Goal: Task Accomplishment & Management: Use online tool/utility

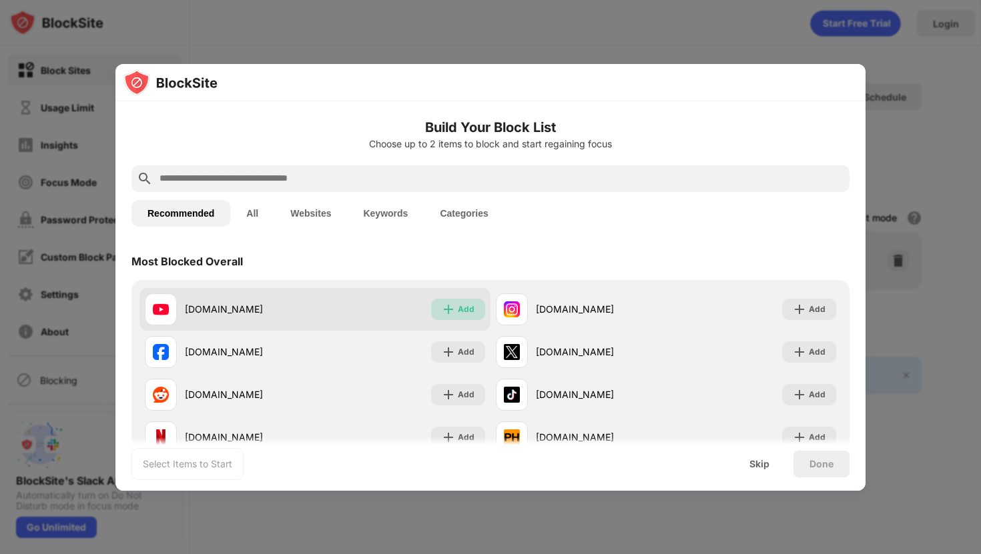
click at [460, 308] on div "Add" at bounding box center [466, 309] width 17 height 13
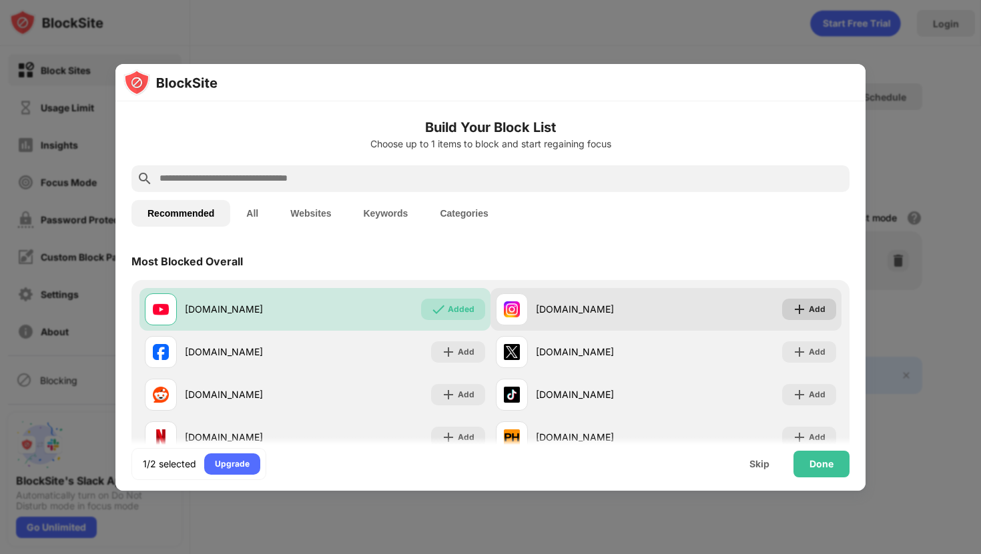
click at [806, 303] on img at bounding box center [798, 309] width 13 height 13
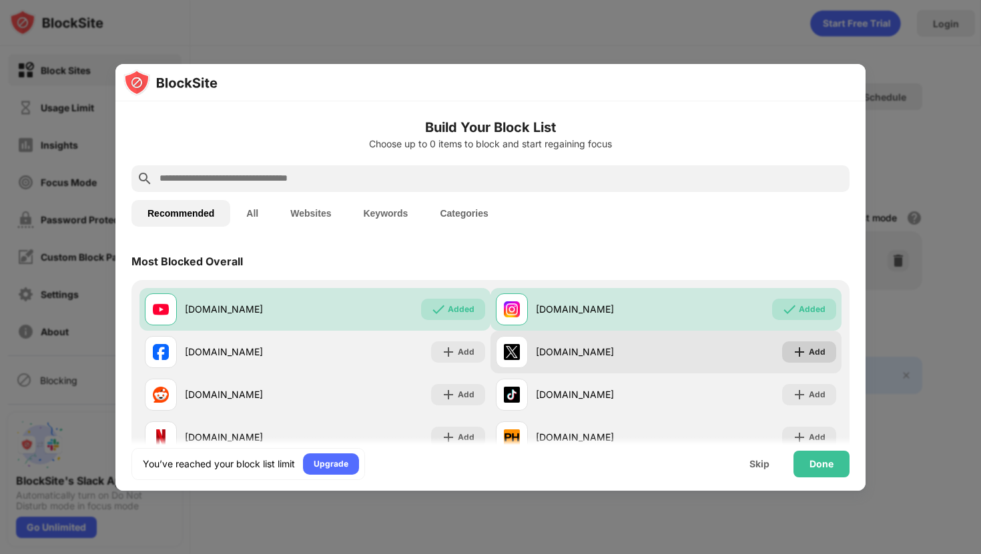
click at [812, 355] on div "Add" at bounding box center [816, 352] width 17 height 13
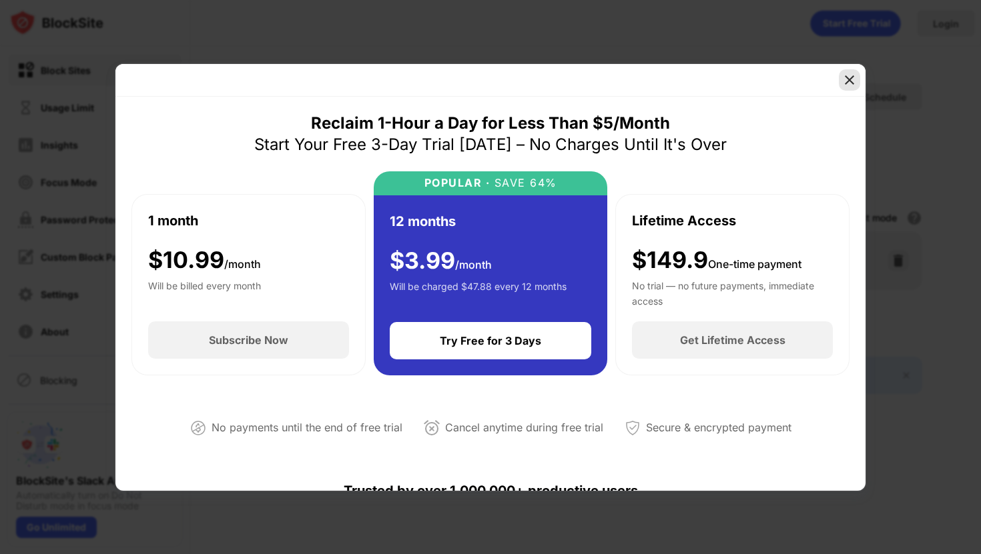
click at [846, 77] on img at bounding box center [849, 79] width 13 height 13
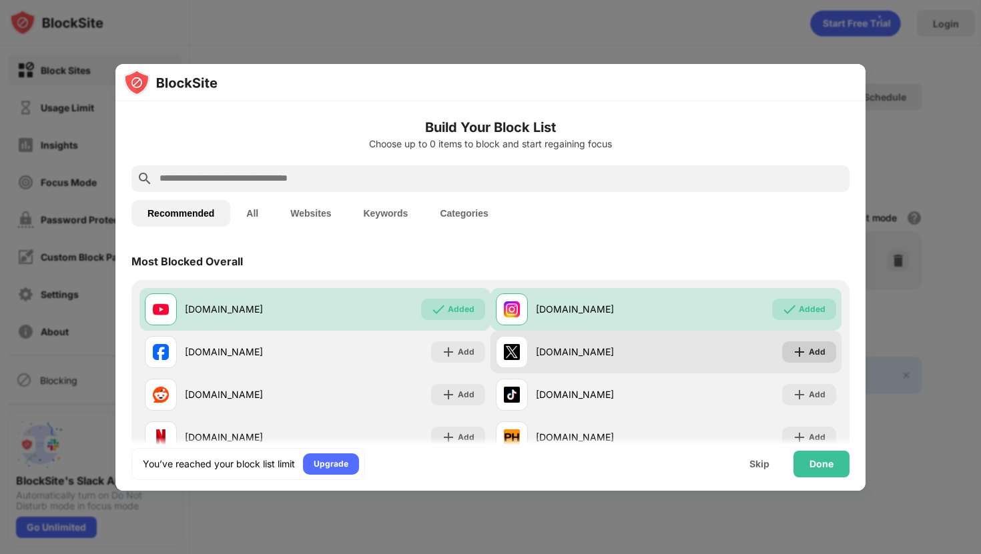
click at [792, 346] on img at bounding box center [798, 352] width 13 height 13
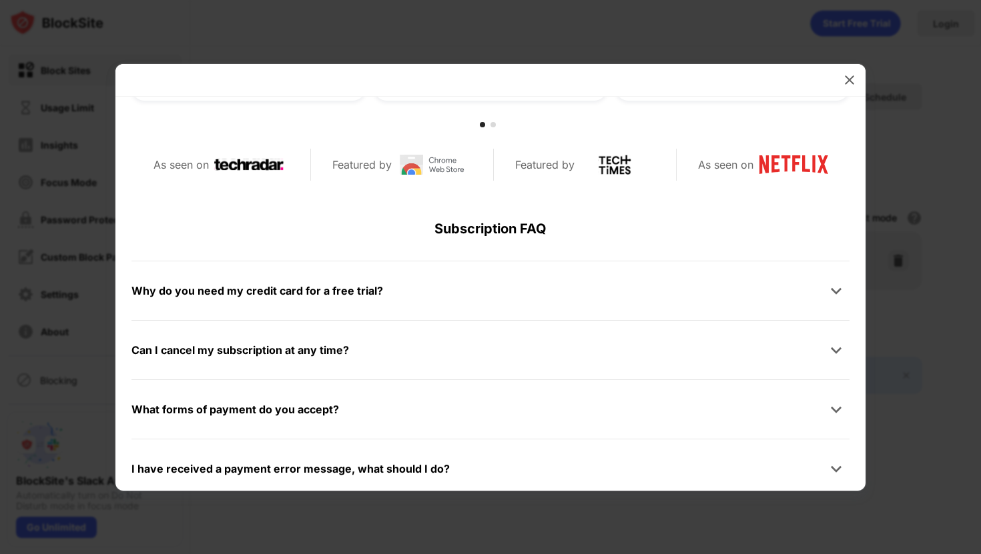
scroll to position [635, 0]
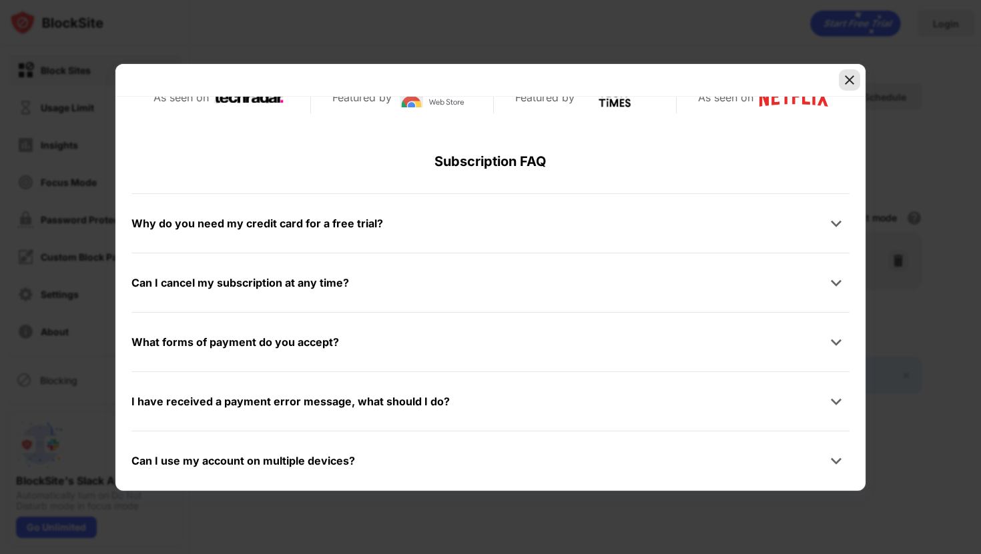
click at [843, 77] on img at bounding box center [849, 79] width 13 height 13
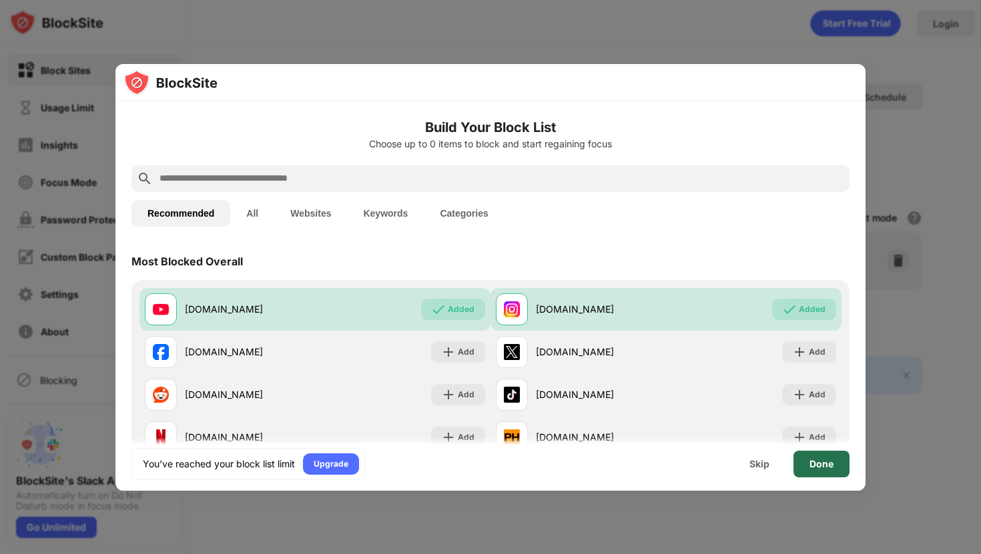
click at [808, 465] on div "Done" at bounding box center [821, 464] width 56 height 27
